Goal: Task Accomplishment & Management: Complete application form

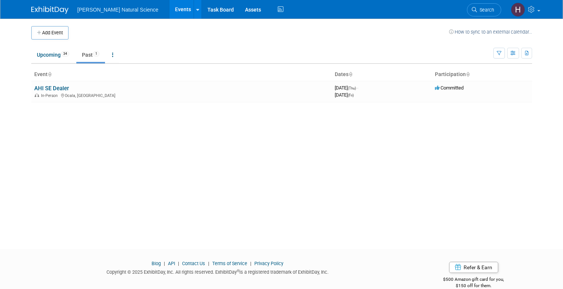
click at [45, 10] on img at bounding box center [49, 9] width 37 height 7
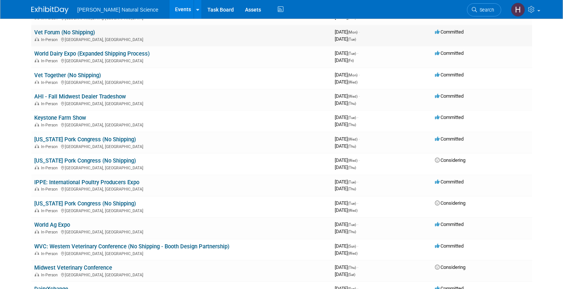
scroll to position [120, 0]
click at [438, 139] on icon at bounding box center [438, 138] width 6 height 5
click at [56, 138] on link "[US_STATE] Pork Congress (No Shipping)" at bounding box center [85, 139] width 102 height 7
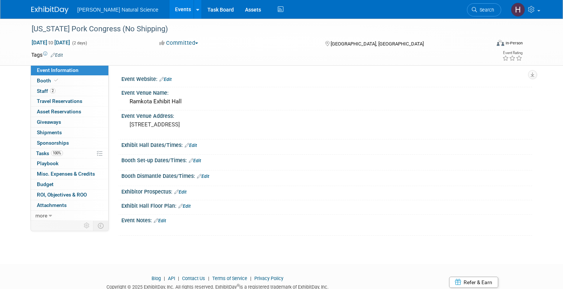
click at [186, 42] on button "Committed" at bounding box center [179, 43] width 44 height 8
click at [184, 74] on link "Not Going" at bounding box center [186, 76] width 59 height 10
click at [53, 9] on img at bounding box center [49, 9] width 37 height 7
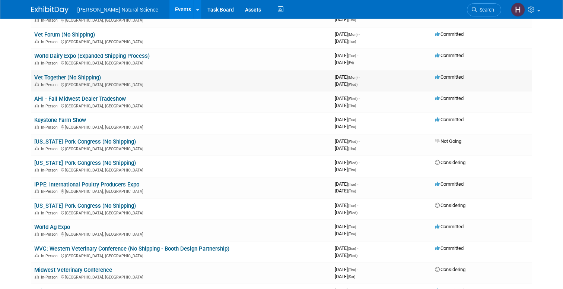
scroll to position [123, 0]
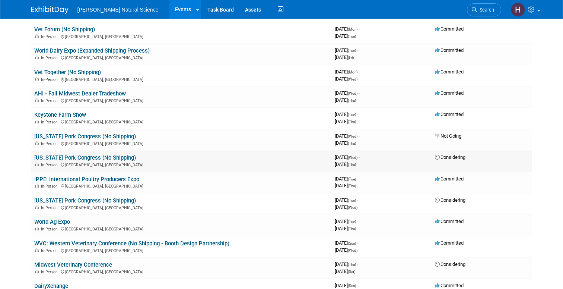
click at [95, 158] on link "Iowa Pork Congress (No Shipping)" at bounding box center [85, 157] width 102 height 7
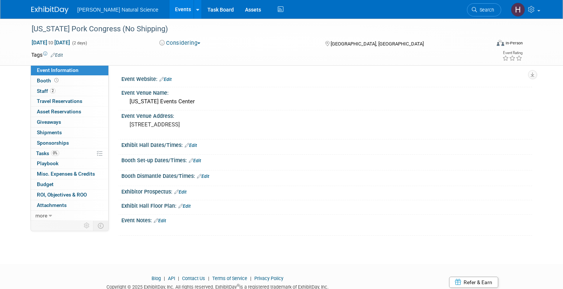
click at [183, 42] on button "Considering" at bounding box center [180, 43] width 47 height 8
click at [189, 75] on link "Not Going" at bounding box center [186, 76] width 59 height 10
click at [52, 7] on img at bounding box center [49, 9] width 37 height 7
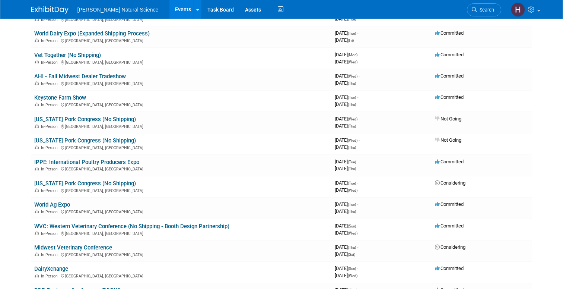
scroll to position [142, 0]
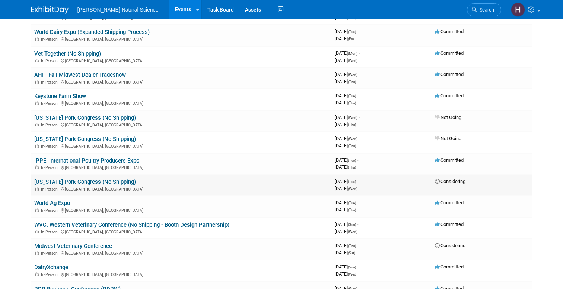
click at [119, 183] on link "[US_STATE] Pork Congress (No Shipping)" at bounding box center [85, 181] width 102 height 7
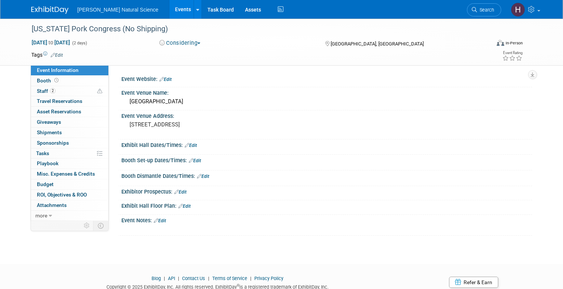
click at [181, 43] on button "Considering" at bounding box center [180, 43] width 47 height 8
click at [186, 77] on link "Not Going" at bounding box center [186, 76] width 59 height 10
click at [42, 10] on img at bounding box center [49, 9] width 37 height 7
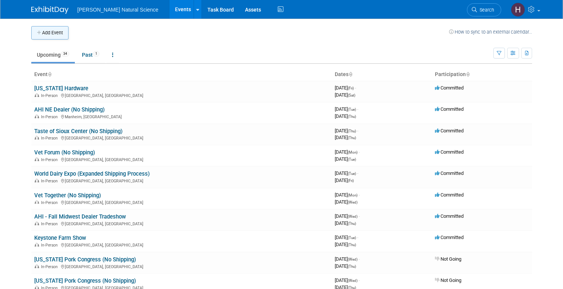
click at [50, 32] on button "Add Event" at bounding box center [49, 32] width 37 height 13
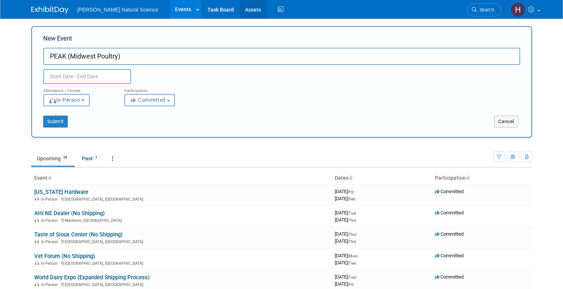
type input "PEAK (Midwest Poultry)"
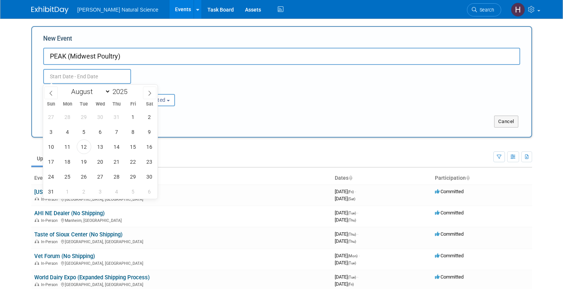
click at [100, 78] on input "text" at bounding box center [87, 76] width 88 height 15
click at [105, 92] on select "January February March April May June July August September October November De…" at bounding box center [89, 91] width 43 height 9
select select "3"
click at [130, 89] on span at bounding box center [130, 89] width 5 height 4
type input "2026"
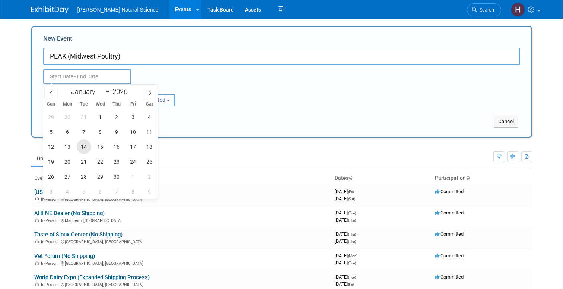
click at [87, 144] on span "14" at bounding box center [84, 146] width 15 height 15
click at [115, 146] on span "16" at bounding box center [117, 146] width 15 height 15
type input "Apr 14, 2026 to Apr 16, 2026"
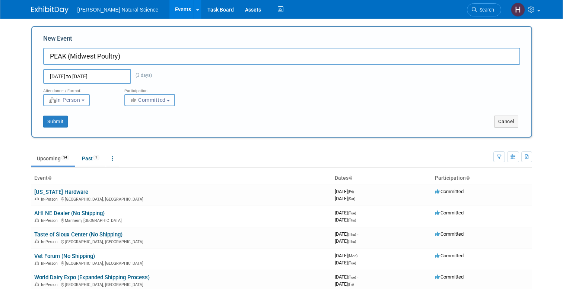
click at [145, 101] on span "Committed" at bounding box center [148, 100] width 36 height 6
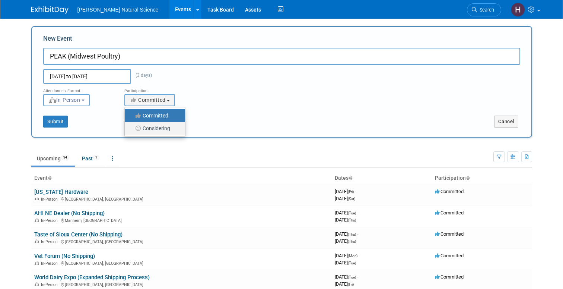
click at [149, 124] on label "Considering" at bounding box center [153, 128] width 49 height 10
click at [131, 126] on input "Considering" at bounding box center [129, 128] width 5 height 5
select select "2"
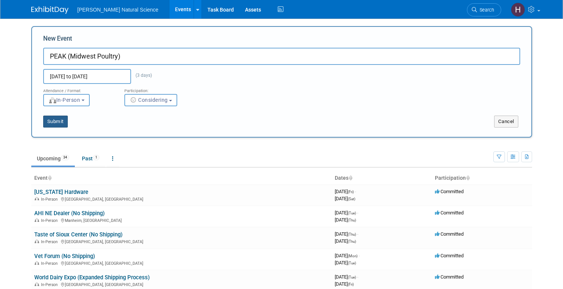
click at [56, 121] on button "Submit" at bounding box center [55, 121] width 25 height 12
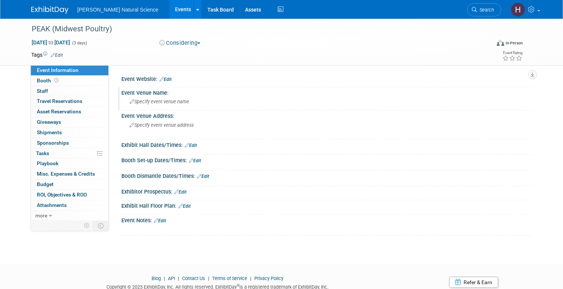
click at [165, 98] on div "Specify event venue name" at bounding box center [327, 102] width 400 height 12
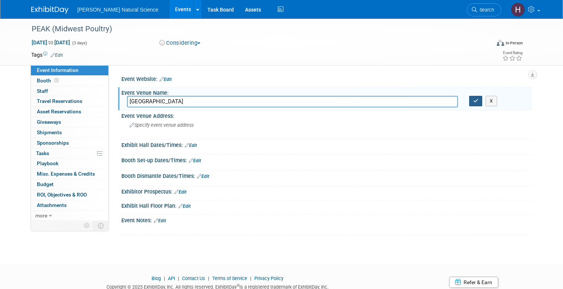
type input "Minneapolis Convention Center"
click at [477, 101] on icon "button" at bounding box center [475, 100] width 5 height 5
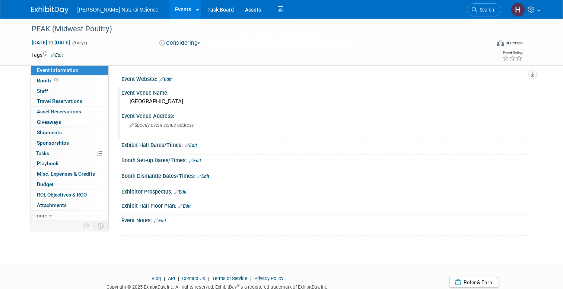
click at [175, 127] on span "Specify event venue address" at bounding box center [162, 125] width 64 height 6
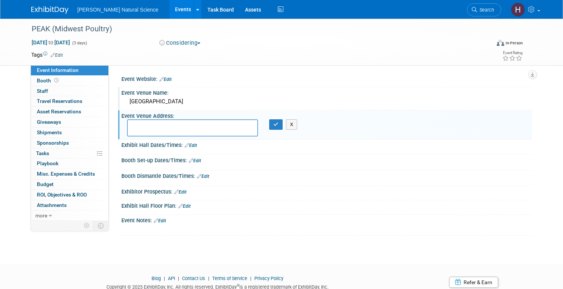
click at [175, 127] on textarea at bounding box center [192, 127] width 131 height 17
type textarea "1301 2nd Ave S, Minneapolis, MN 55403"
click at [275, 126] on icon "button" at bounding box center [275, 124] width 5 height 5
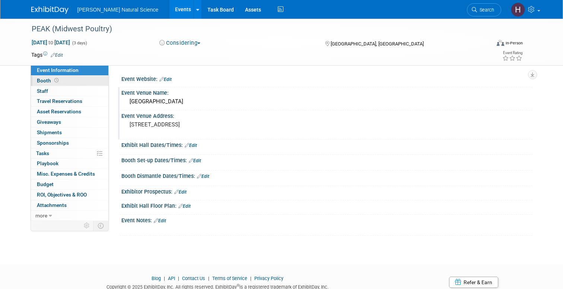
click at [80, 80] on link "Booth" at bounding box center [69, 81] width 77 height 10
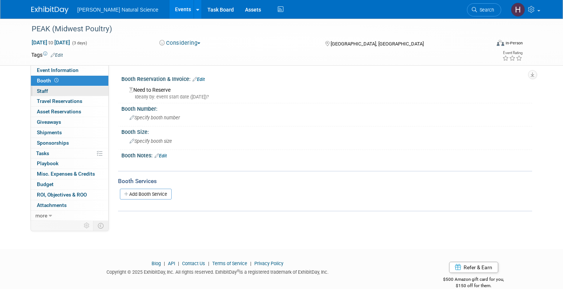
click at [64, 89] on link "0 Staff 0" at bounding box center [69, 91] width 77 height 10
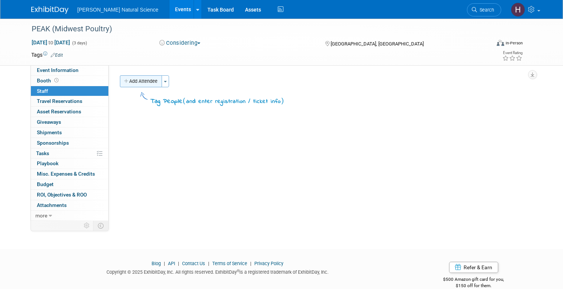
click at [133, 82] on button "Add Attendee" at bounding box center [141, 81] width 42 height 12
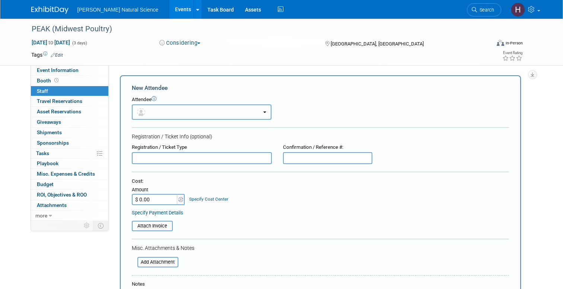
click at [169, 114] on button "button" at bounding box center [202, 111] width 140 height 15
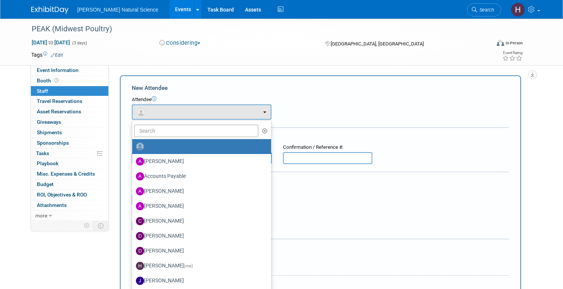
click at [148, 42] on div "Apr 14, 2026 to Apr 16, 2026 (3 days) Apr 14, 2026 to Apr 16, 2026" at bounding box center [89, 42] width 126 height 7
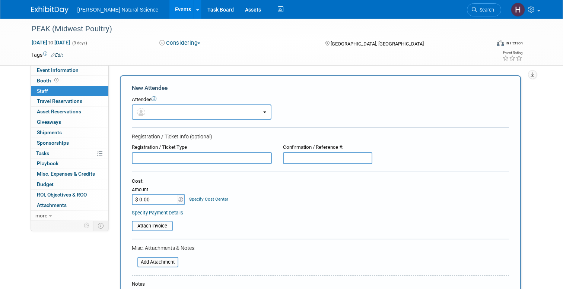
click at [54, 5] on link at bounding box center [54, 6] width 46 height 6
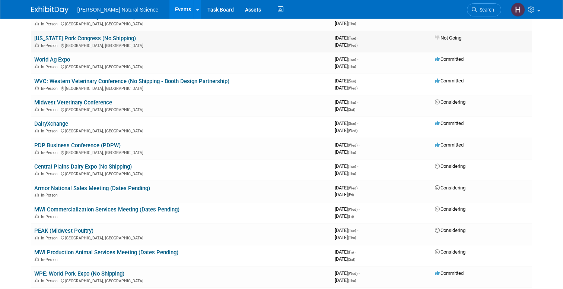
scroll to position [288, 0]
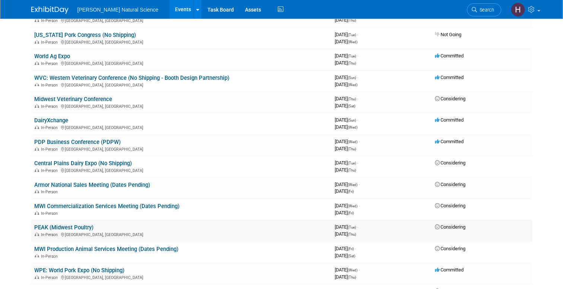
click at [79, 227] on link "PEAK (Midwest Poultry)" at bounding box center [63, 227] width 59 height 7
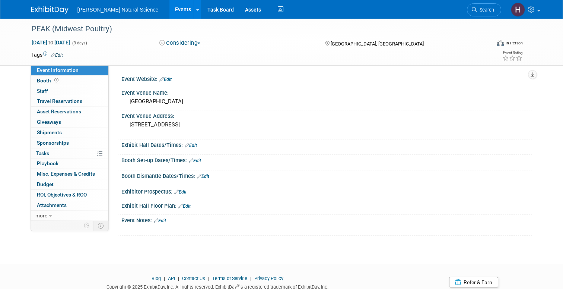
click at [166, 221] on link "Edit" at bounding box center [160, 220] width 12 height 5
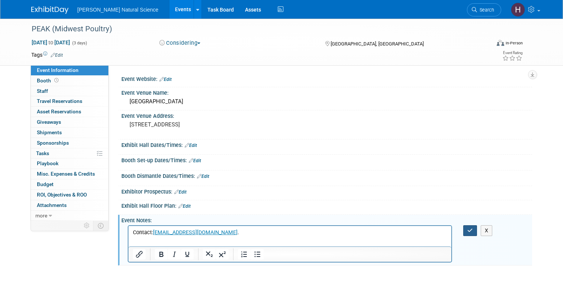
click at [469, 230] on icon "button" at bounding box center [470, 230] width 6 height 5
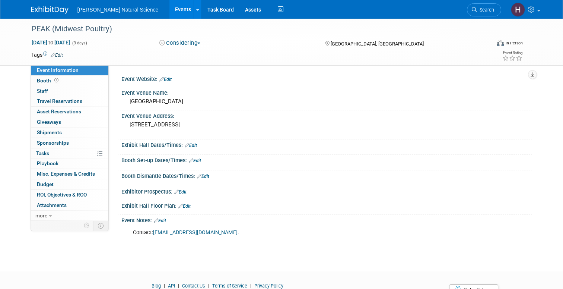
click at [168, 78] on link "Edit" at bounding box center [165, 79] width 12 height 5
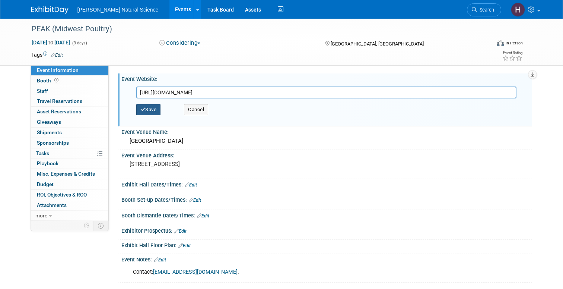
type input "https://midwestpoultry.com/"
click at [150, 110] on button "Save" at bounding box center [148, 109] width 25 height 11
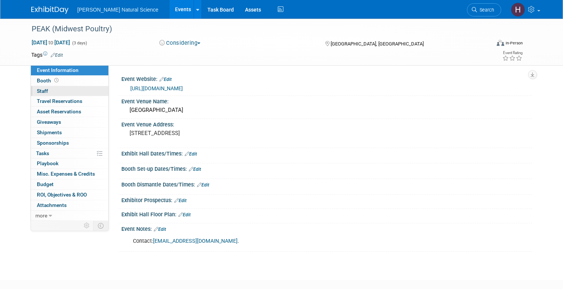
click at [60, 93] on link "0 Staff 0" at bounding box center [69, 91] width 77 height 10
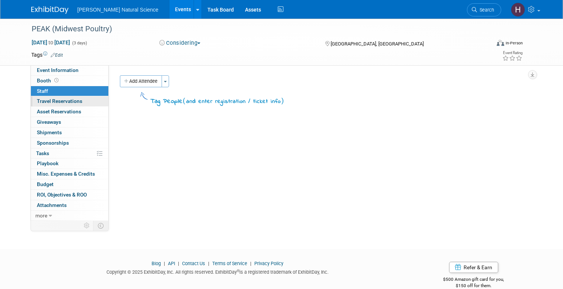
click at [61, 104] on span "Travel Reservations 0" at bounding box center [59, 101] width 45 height 6
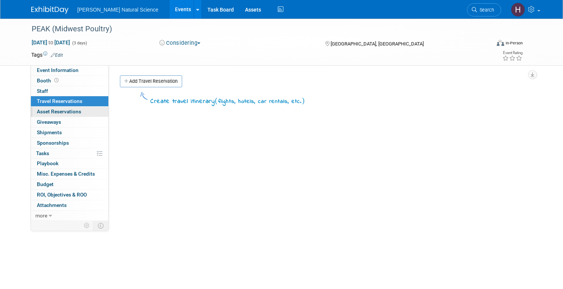
click at [61, 113] on span "Asset Reservations 0" at bounding box center [59, 111] width 44 height 6
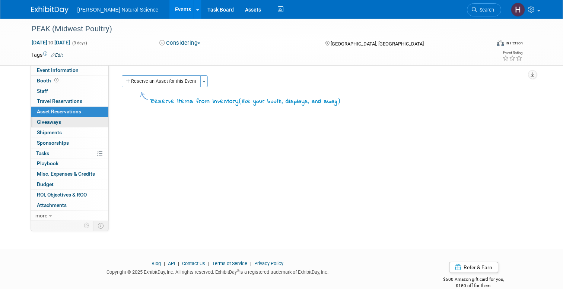
click at [61, 120] on span "Giveaways 0" at bounding box center [49, 122] width 24 height 6
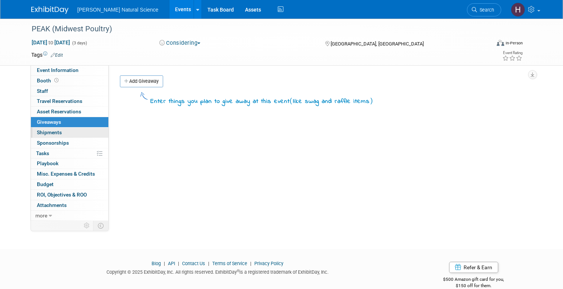
click at [61, 134] on link "0 Shipments 0" at bounding box center [69, 132] width 77 height 10
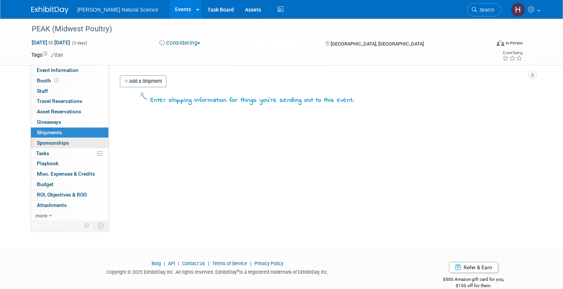
click at [61, 145] on span "Sponsorships 0" at bounding box center [53, 143] width 32 height 6
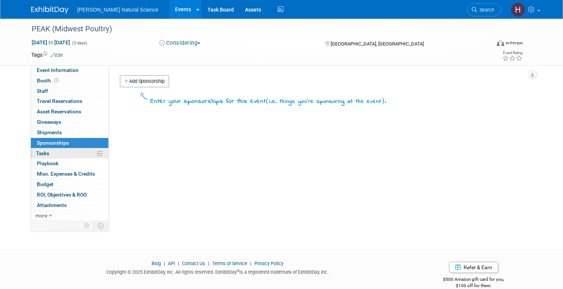
click at [60, 150] on link "0% Tasks 0%" at bounding box center [69, 153] width 77 height 10
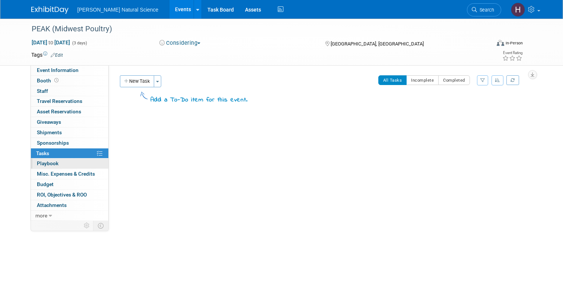
click at [59, 161] on link "0 Playbook 0" at bounding box center [69, 163] width 77 height 10
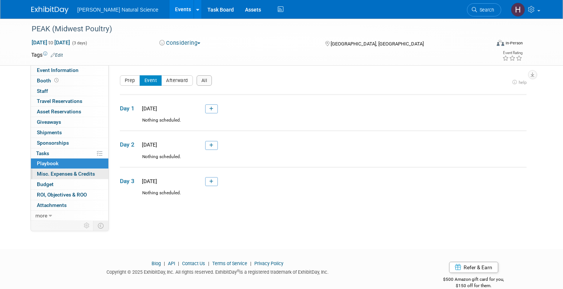
click at [60, 172] on span "Misc. Expenses & Credits 0" at bounding box center [66, 174] width 58 height 6
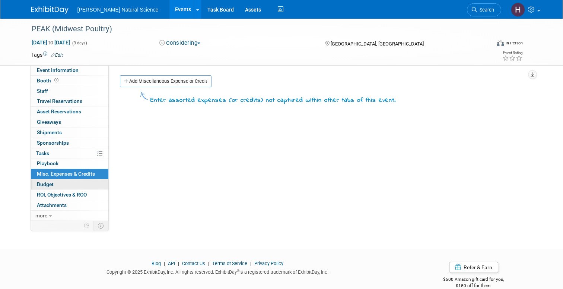
click at [59, 183] on link "Budget" at bounding box center [69, 184] width 77 height 10
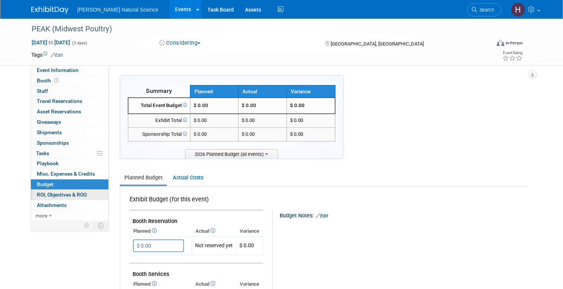
click at [61, 193] on span "ROI, Objectives & ROO 0" at bounding box center [62, 194] width 50 height 6
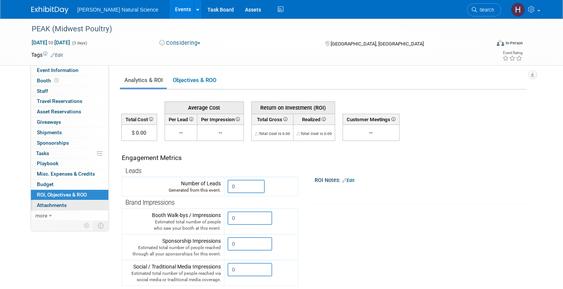
click at [61, 204] on span "Attachments 0" at bounding box center [52, 205] width 30 height 6
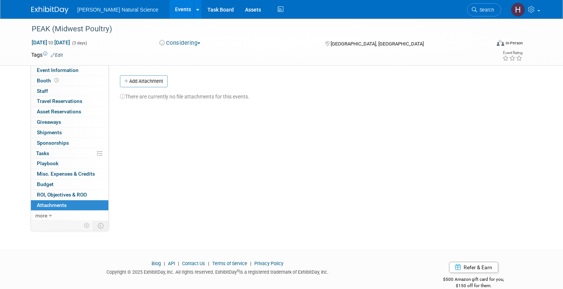
click at [48, 6] on img at bounding box center [49, 9] width 37 height 7
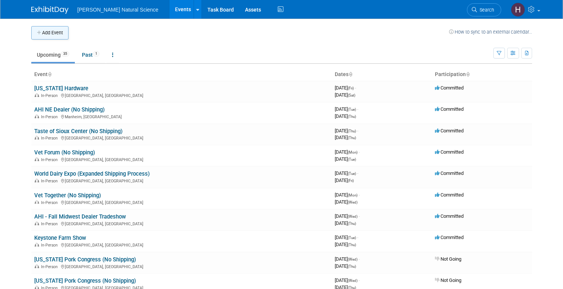
click at [53, 35] on button "Add Event" at bounding box center [49, 32] width 37 height 13
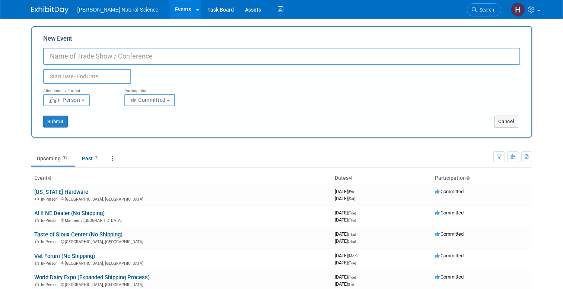
paste input "[URL][DOMAIN_NAME][DOMAIN_NAME]"
drag, startPoint x: 253, startPoint y: 54, endPoint x: 45, endPoint y: 54, distance: 207.9
click at [45, 54] on input "[URL][DOMAIN_NAME][DOMAIN_NAME]" at bounding box center [281, 56] width 477 height 17
type input "National Pork Industry Conference"
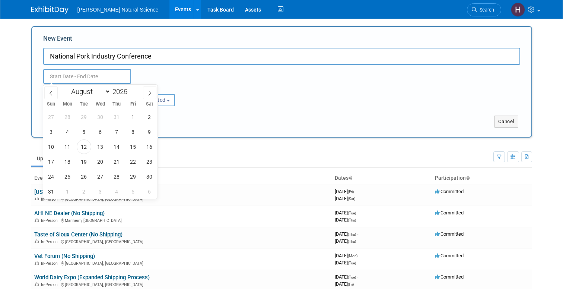
click at [63, 80] on input "text" at bounding box center [87, 76] width 88 height 15
click at [126, 93] on input "2025" at bounding box center [122, 91] width 22 height 9
click at [131, 88] on span at bounding box center [130, 89] width 5 height 4
type input "2026"
click at [106, 91] on select "January February March April May June July August September October November De…" at bounding box center [89, 91] width 43 height 9
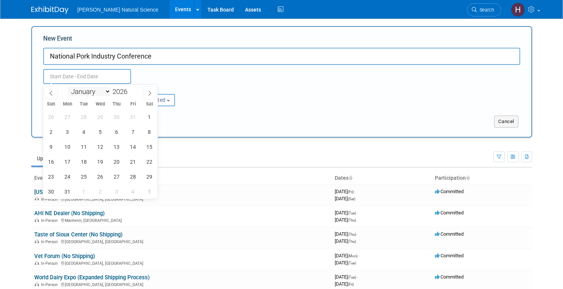
select select "6"
click at [53, 147] on span "12" at bounding box center [51, 146] width 15 height 15
click at [101, 148] on span "15" at bounding box center [100, 146] width 15 height 15
type input "Jul 12, 2026 to Jul 15, 2026"
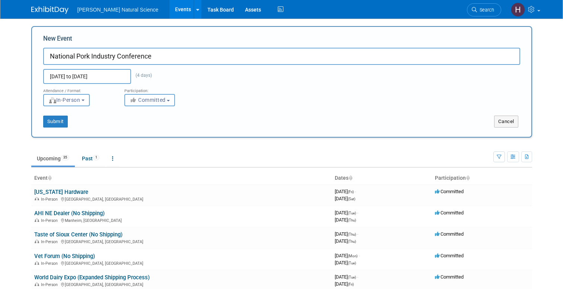
click at [164, 97] on span "Committed" at bounding box center [148, 100] width 36 height 6
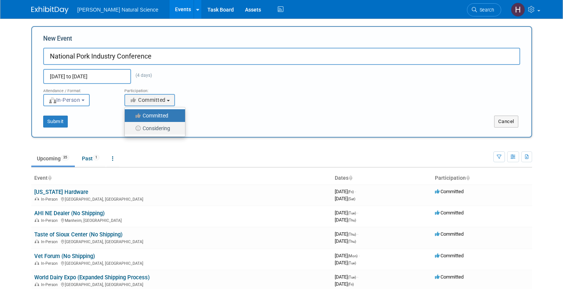
click at [159, 127] on label "Considering" at bounding box center [153, 128] width 49 height 10
click at [131, 127] on input "Considering" at bounding box center [129, 128] width 5 height 5
select select "2"
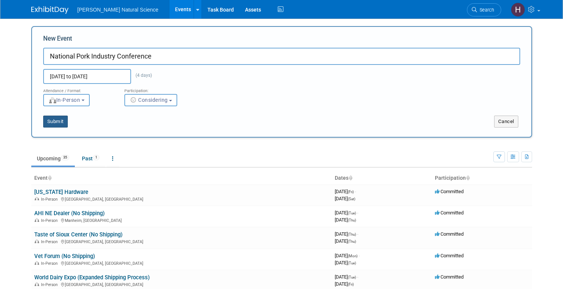
click at [62, 121] on button "Submit" at bounding box center [55, 121] width 25 height 12
type input "National Pork Industry Conference"
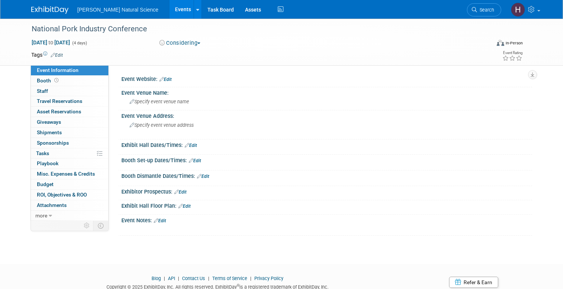
click at [165, 80] on link "Edit" at bounding box center [165, 79] width 12 height 5
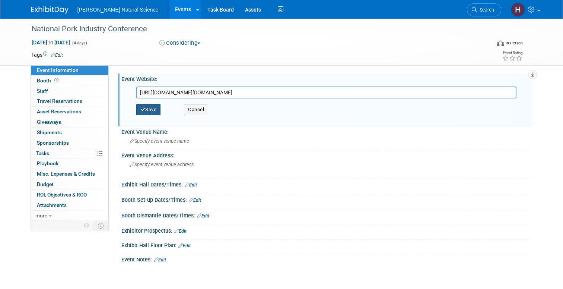
type input "[URL][DOMAIN_NAME][DOMAIN_NAME]"
click at [151, 113] on button "Save" at bounding box center [148, 109] width 25 height 11
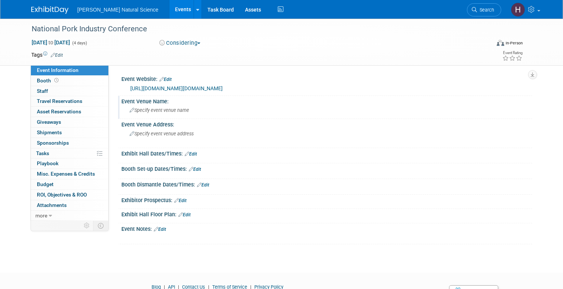
click at [165, 109] on span "Specify event venue name" at bounding box center [160, 110] width 60 height 6
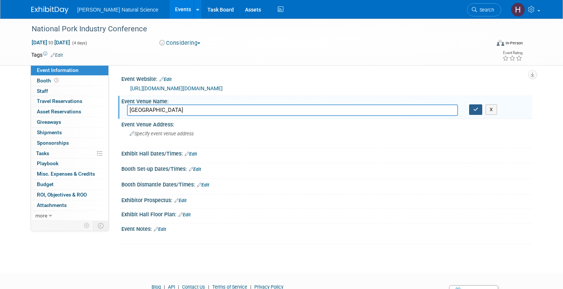
type input "[GEOGRAPHIC_DATA]"
click at [472, 111] on button "button" at bounding box center [475, 109] width 13 height 10
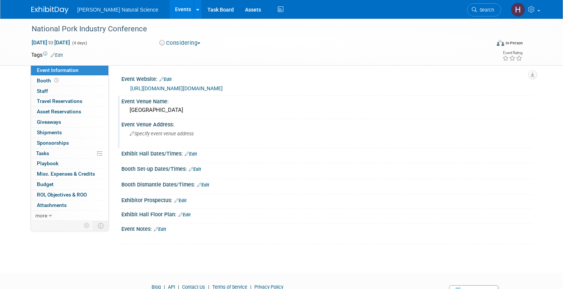
click at [167, 135] on span "Specify event venue address" at bounding box center [162, 134] width 64 height 6
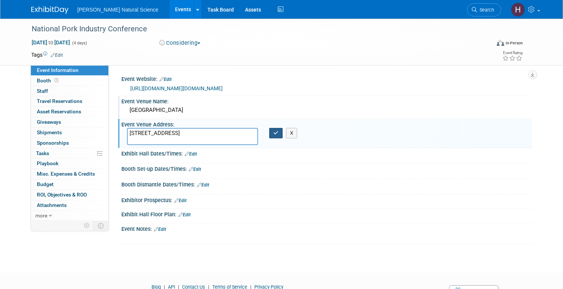
type textarea "[STREET_ADDRESS]"
click at [278, 130] on button "button" at bounding box center [275, 133] width 13 height 10
